Goal: Communication & Community: Answer question/provide support

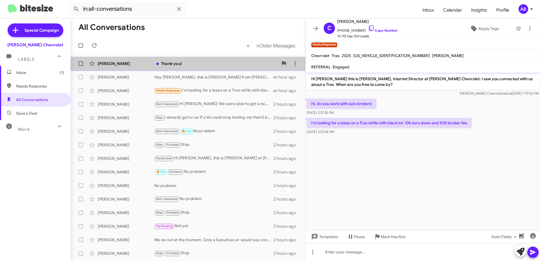
click at [208, 61] on div "Thank you!" at bounding box center [216, 64] width 124 height 6
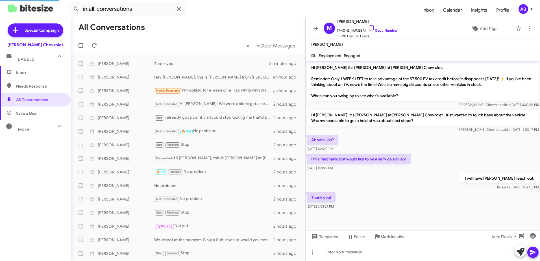
scroll to position [204, 0]
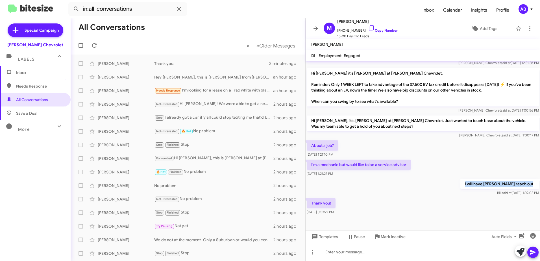
drag, startPoint x: 464, startPoint y: 180, endPoint x: 541, endPoint y: 181, distance: 76.2
click at [539, 181] on html "in:all-conversations Inbox Calendar Insights Profile AB Special Campaign [PERSO…" at bounding box center [270, 130] width 540 height 261
drag, startPoint x: 541, startPoint y: 181, endPoint x: 331, endPoint y: 174, distance: 209.6
click at [331, 178] on div "I will have [PERSON_NAME] reach out. [PERSON_NAME] said at [DATE] 1:39:03 PM" at bounding box center [422, 187] width 234 height 19
drag, startPoint x: 310, startPoint y: 160, endPoint x: 413, endPoint y: 163, distance: 103.1
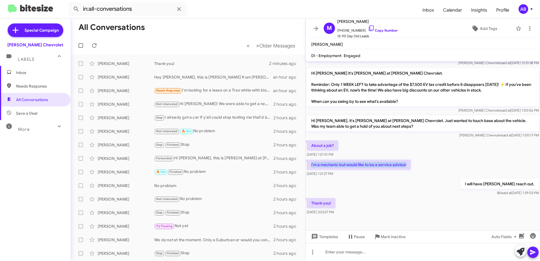
click at [413, 163] on div "I'm a mechanic but would like to be a service advisor [DATE] 1:21:27 PM" at bounding box center [422, 167] width 234 height 19
drag, startPoint x: 413, startPoint y: 163, endPoint x: 387, endPoint y: 178, distance: 30.6
click at [387, 178] on div "I will have [PERSON_NAME] reach out. [PERSON_NAME] said at [DATE] 1:39:03 PM" at bounding box center [422, 187] width 234 height 19
drag, startPoint x: 315, startPoint y: 139, endPoint x: 374, endPoint y: 142, distance: 58.5
click at [374, 142] on div "About a job? [DATE] 1:21:10 PM" at bounding box center [422, 148] width 234 height 19
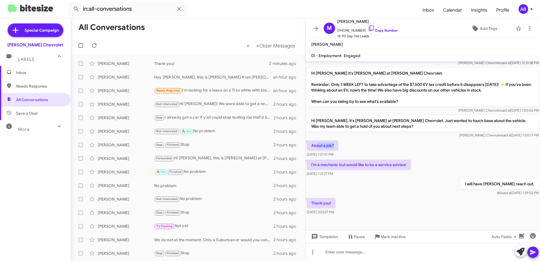
drag, startPoint x: 374, startPoint y: 142, endPoint x: 358, endPoint y: 139, distance: 15.8
click at [358, 139] on div "About a job? [DATE] 1:21:10 PM" at bounding box center [422, 148] width 234 height 19
